Goal: Task Accomplishment & Management: Complete application form

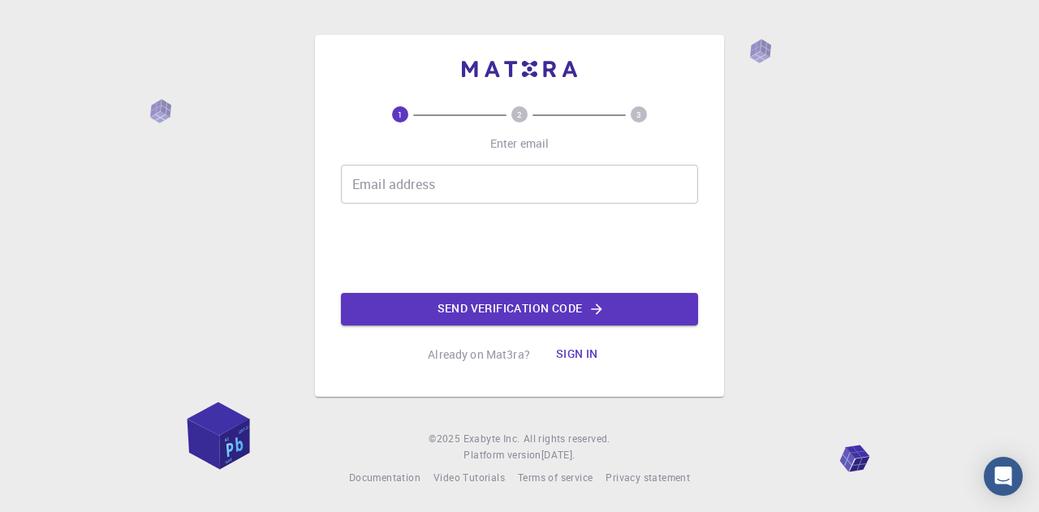
click at [425, 188] on input "Email address" at bounding box center [519, 184] width 357 height 39
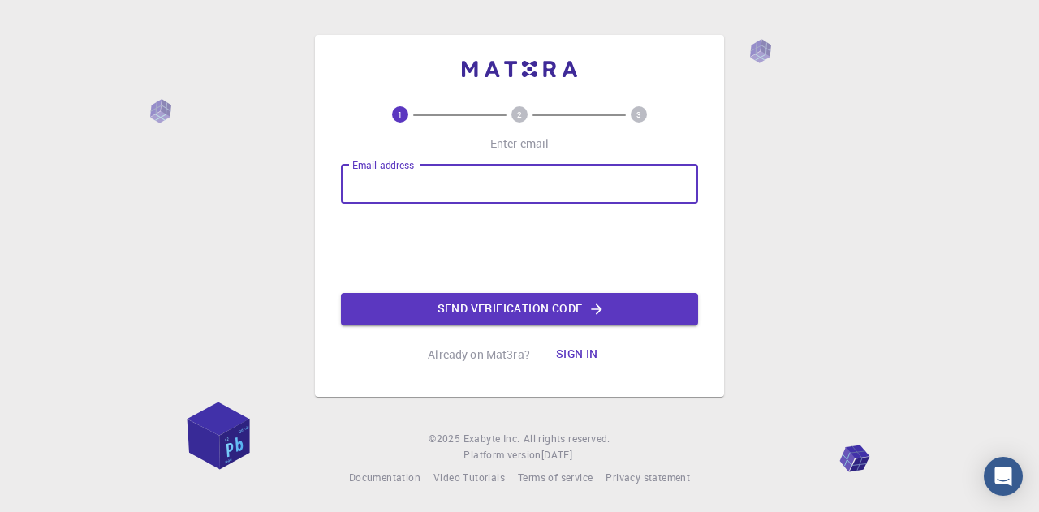
type input "[EMAIL_ADDRESS][DOMAIN_NAME]"
click at [500, 317] on button "Send verification code" at bounding box center [519, 309] width 357 height 32
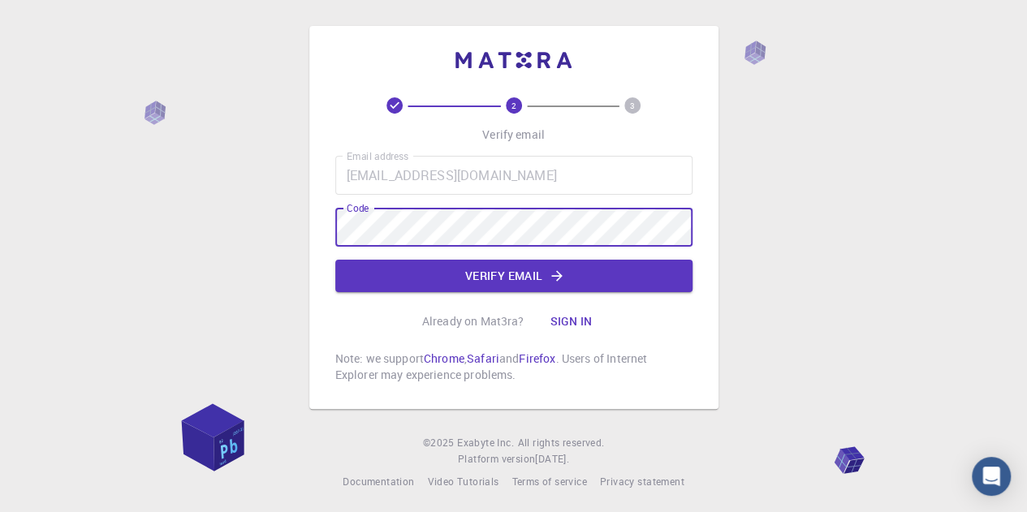
click at [499, 290] on button "Verify email" at bounding box center [513, 276] width 357 height 32
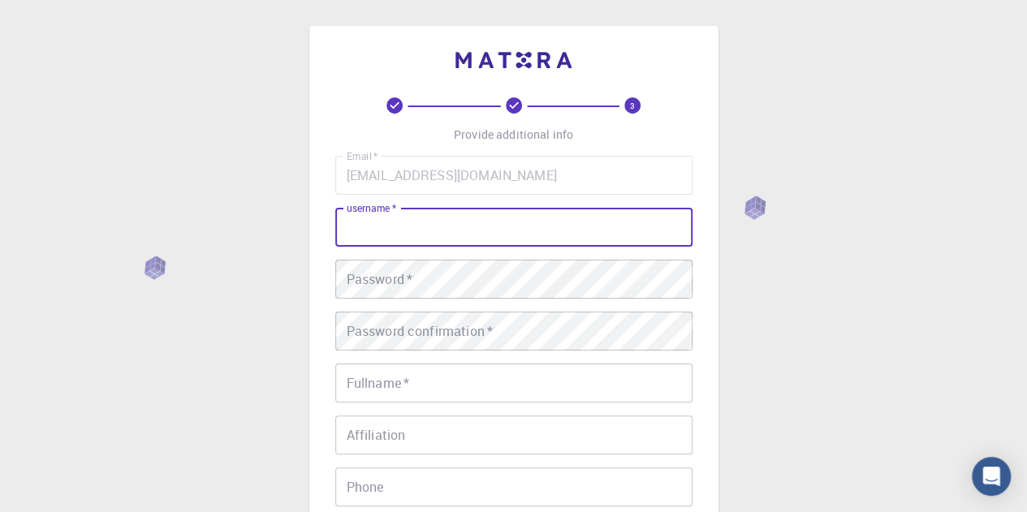
click at [458, 225] on input "username   *" at bounding box center [513, 227] width 357 height 39
type input "Azizul"
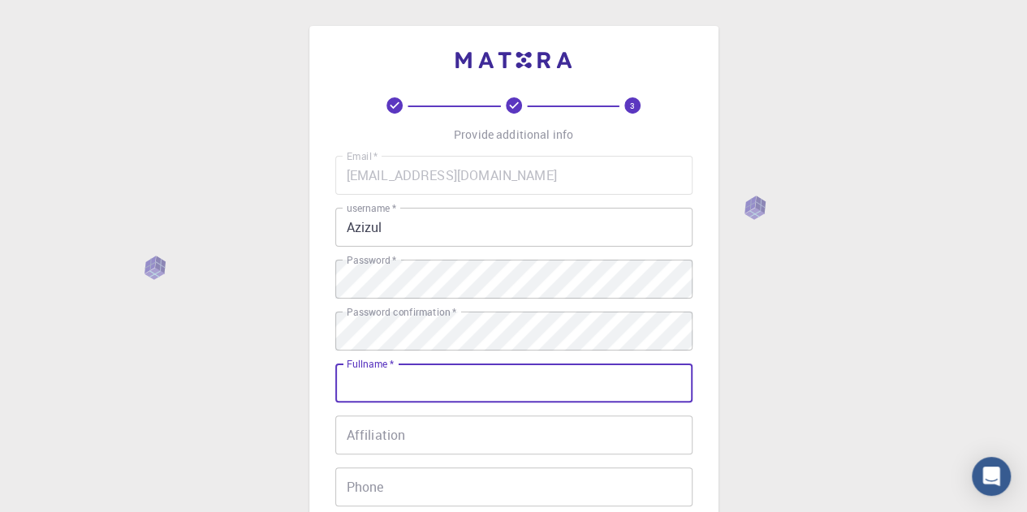
click at [459, 369] on input "Fullname   *" at bounding box center [513, 383] width 357 height 39
drag, startPoint x: 406, startPoint y: 224, endPoint x: 37, endPoint y: 186, distance: 371.4
click at [96, 188] on div "3 Provide additional info Email   * [EMAIL_ADDRESS][DOMAIN_NAME] Email   * user…" at bounding box center [513, 413] width 1027 height 827
click at [417, 381] on input "Fullname   *" at bounding box center [513, 383] width 357 height 39
paste input "Azizul"
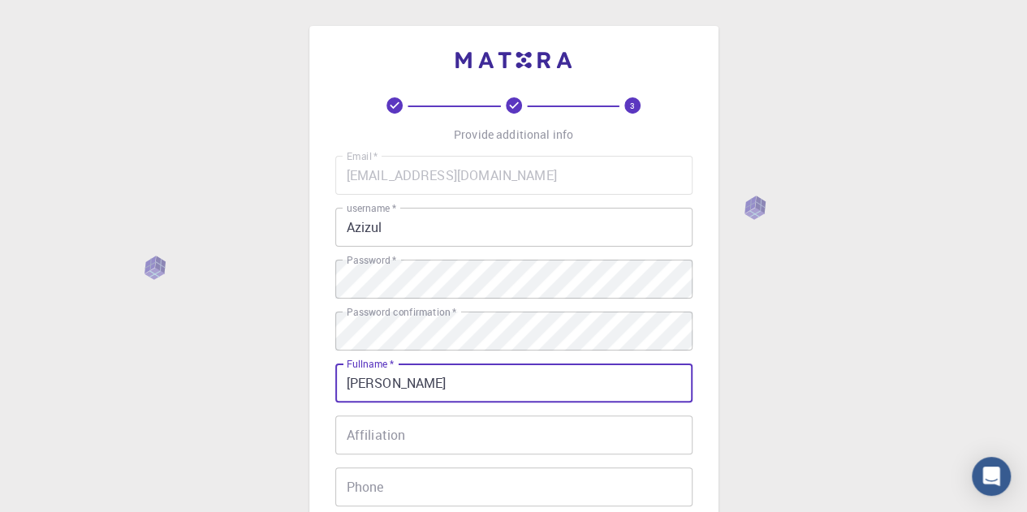
type input "[PERSON_NAME]"
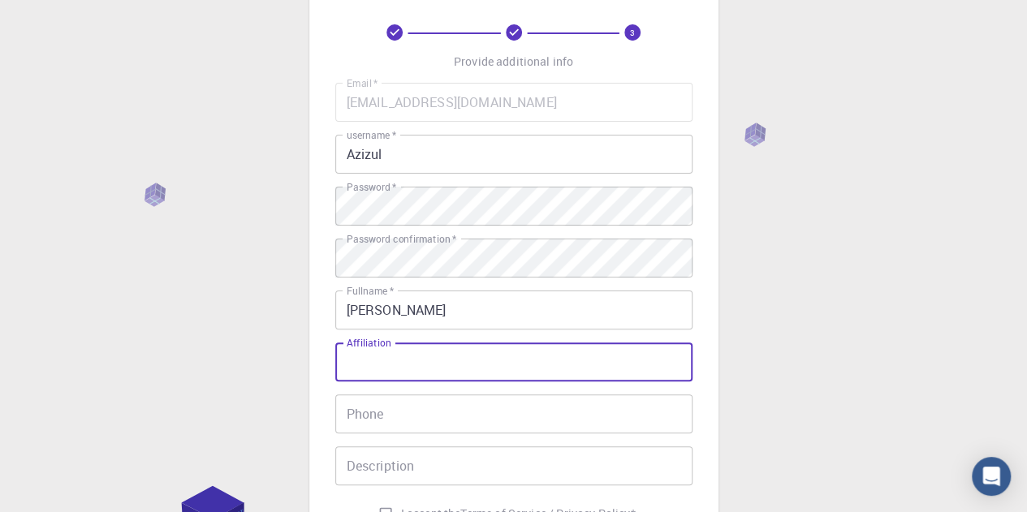
scroll to position [162, 0]
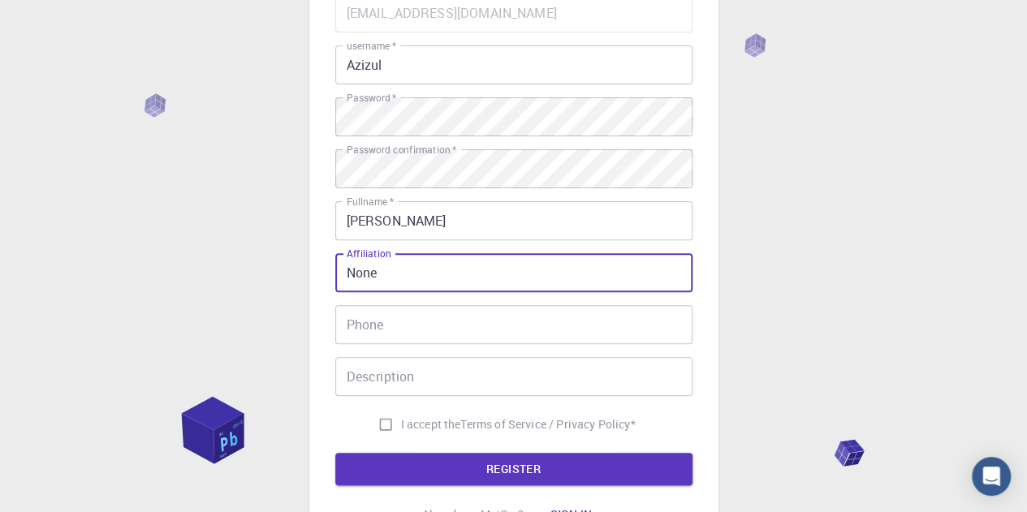
type input "None"
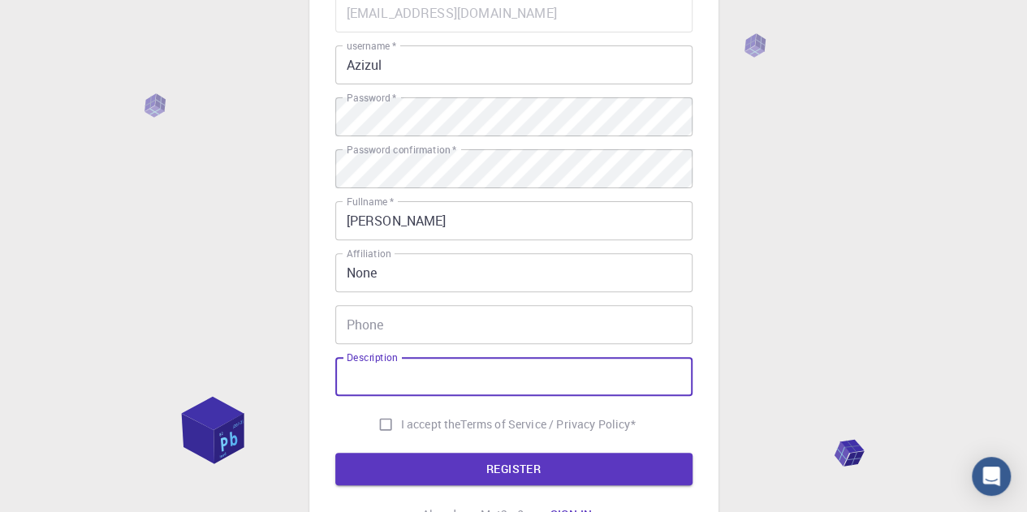
drag, startPoint x: 416, startPoint y: 265, endPoint x: 128, endPoint y: 241, distance: 288.4
click at [170, 240] on div "3 Provide additional info Email   * [EMAIL_ADDRESS][DOMAIN_NAME] Email   * user…" at bounding box center [513, 251] width 1027 height 827
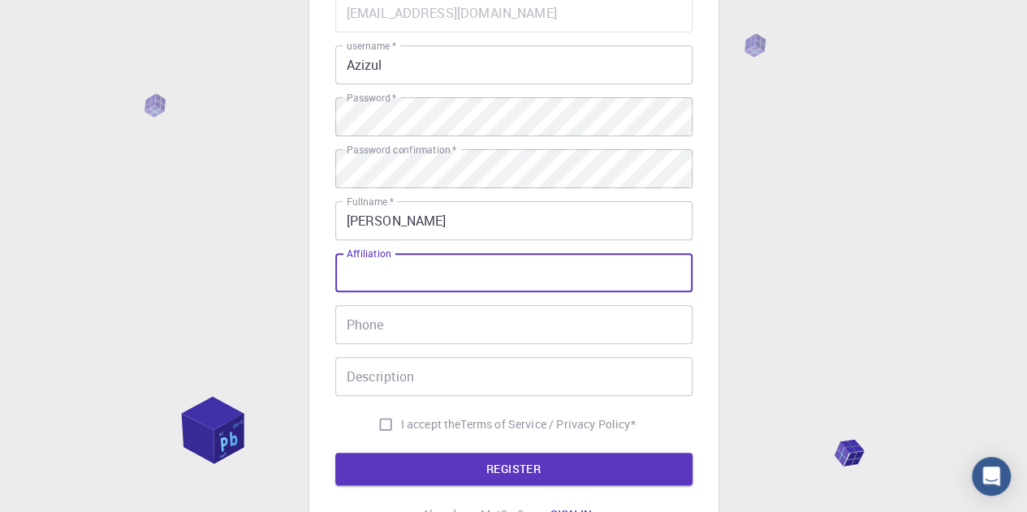
drag, startPoint x: 383, startPoint y: 420, endPoint x: 405, endPoint y: 385, distance: 41.2
click at [383, 420] on input "I accept the Terms of Service / Privacy Policy *" at bounding box center [385, 424] width 31 height 31
checkbox input "true"
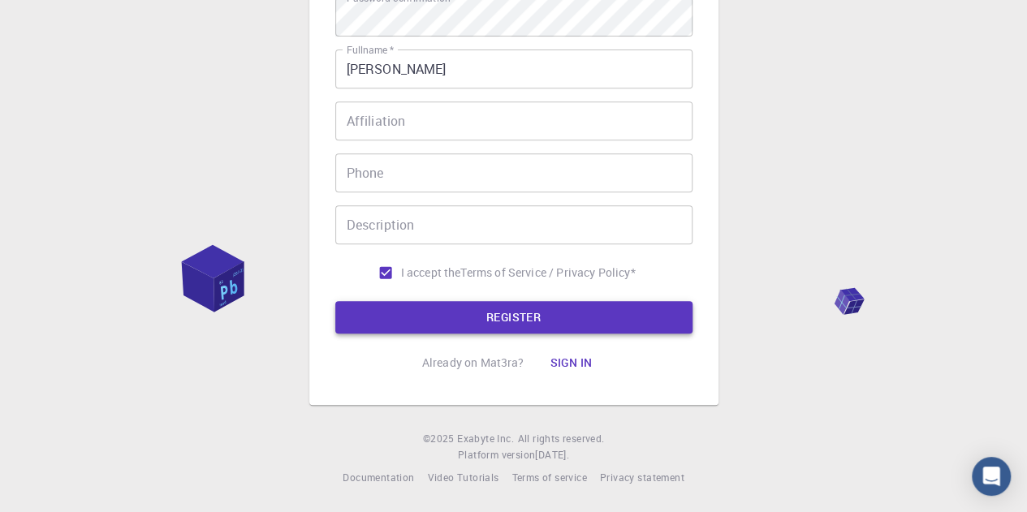
click at [464, 314] on button "REGISTER" at bounding box center [513, 317] width 357 height 32
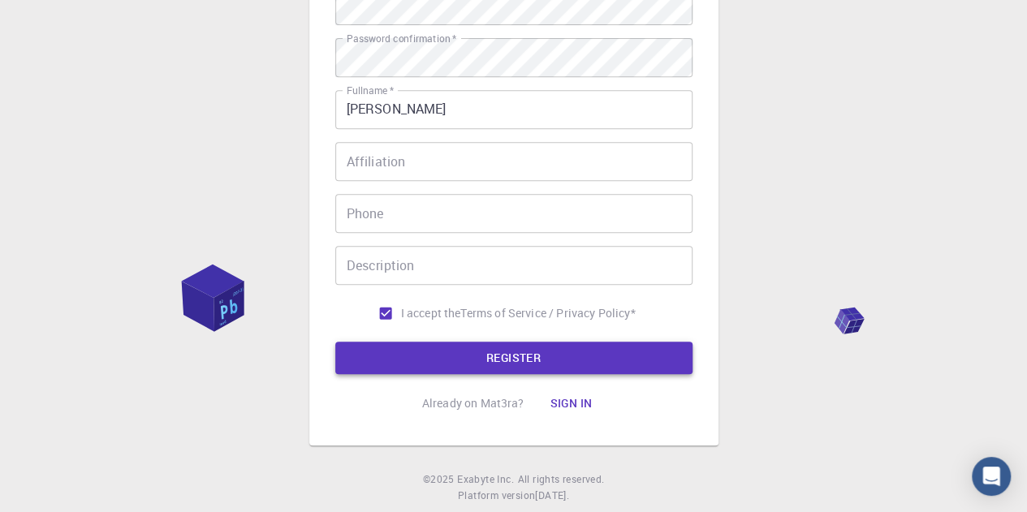
scroll to position [356, 0]
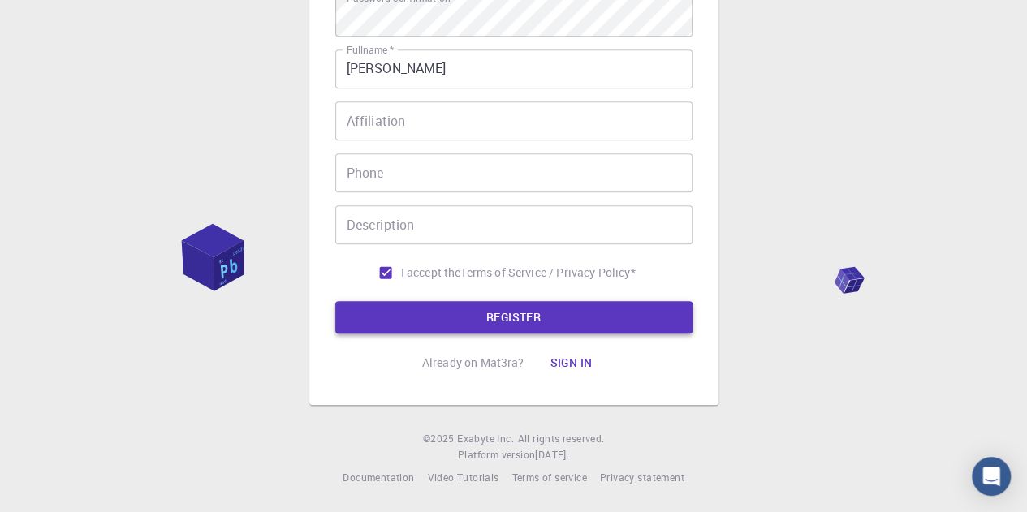
click at [483, 316] on button "REGISTER" at bounding box center [513, 317] width 357 height 32
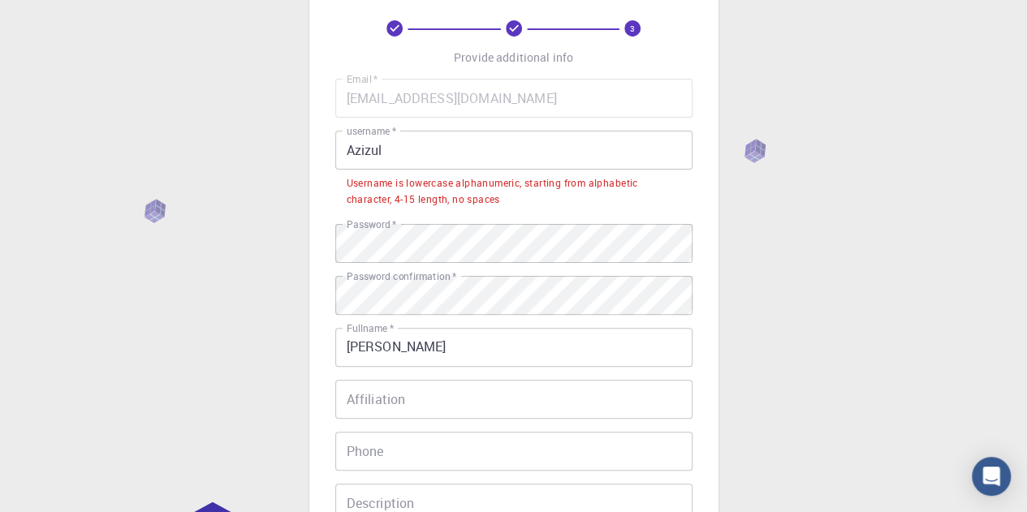
scroll to position [0, 0]
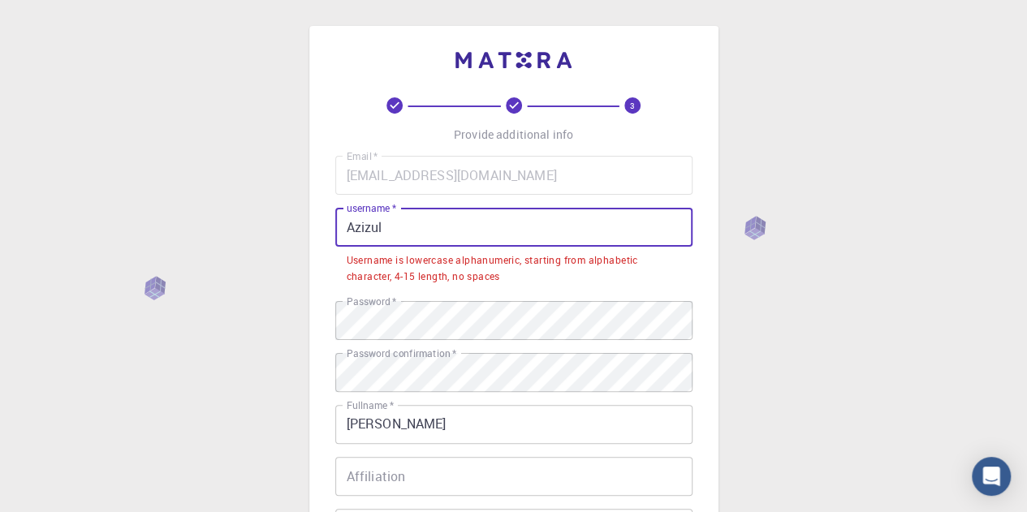
drag, startPoint x: 319, startPoint y: 214, endPoint x: 1, endPoint y: 192, distance: 319.0
click at [74, 191] on div "3 Provide additional info Email   * [EMAIL_ADDRESS][DOMAIN_NAME] Email   * user…" at bounding box center [513, 434] width 1027 height 868
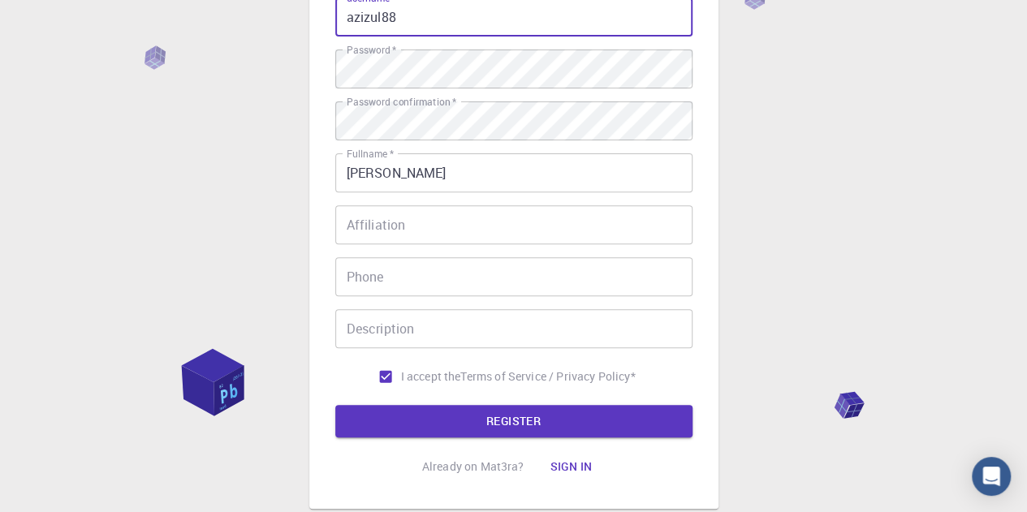
scroll to position [315, 0]
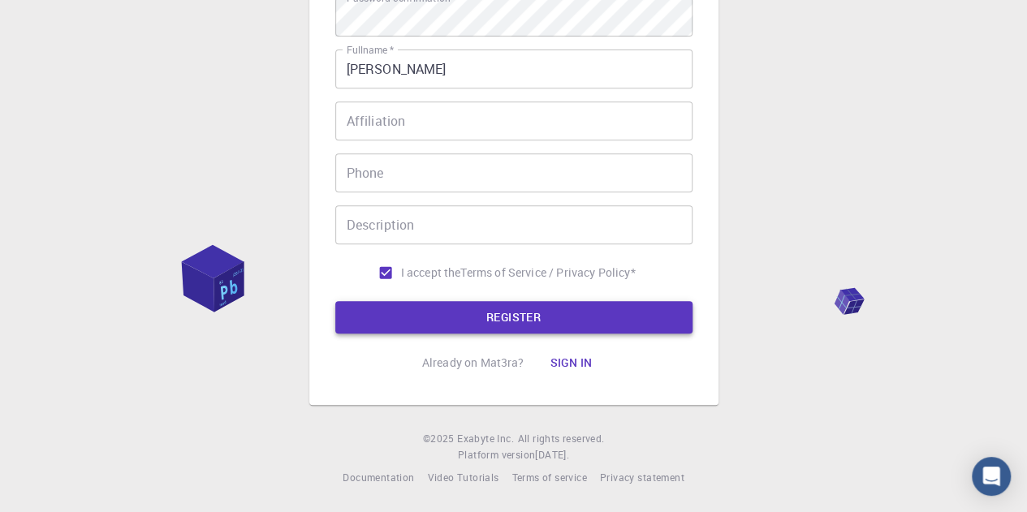
type input "azizul88"
click at [445, 301] on button "REGISTER" at bounding box center [513, 317] width 357 height 32
